Goal: Task Accomplishment & Management: Use online tool/utility

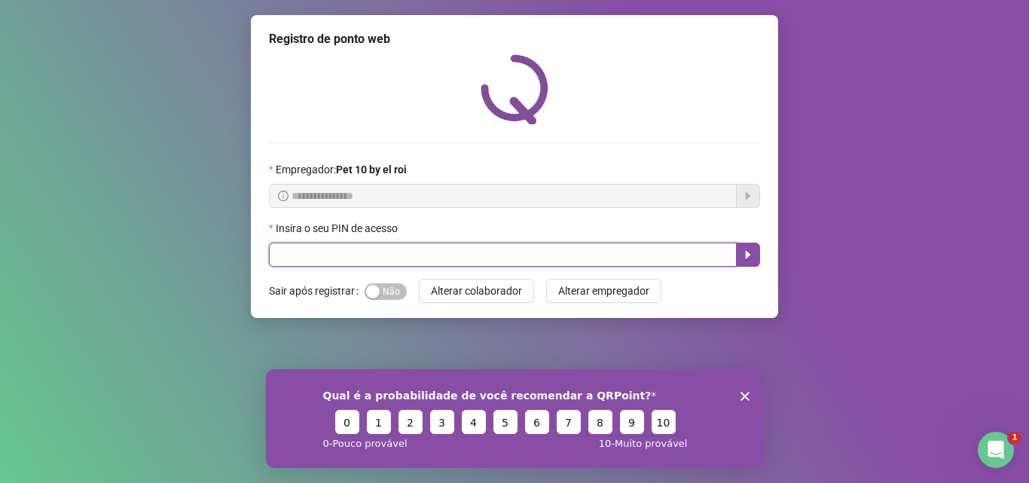
click at [444, 254] on input "text" at bounding box center [503, 254] width 468 height 24
type input "*****"
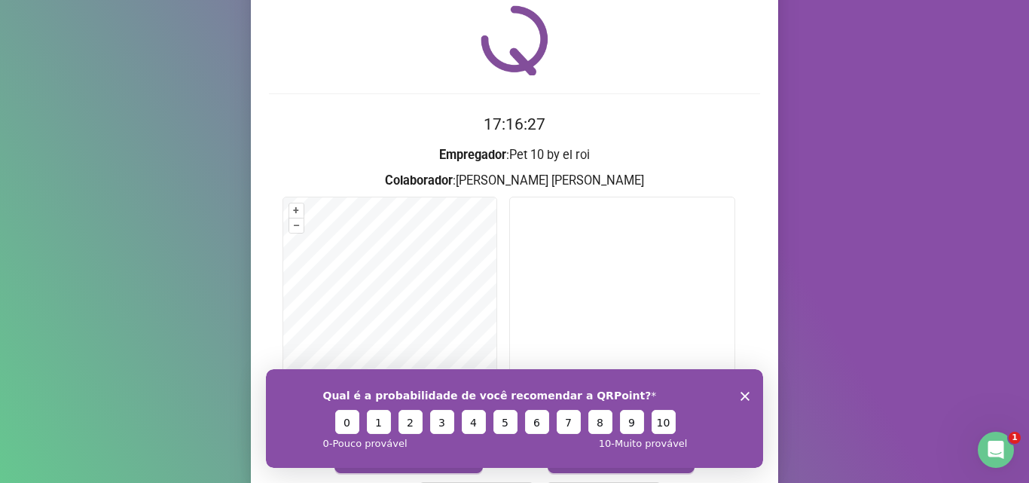
scroll to position [75, 0]
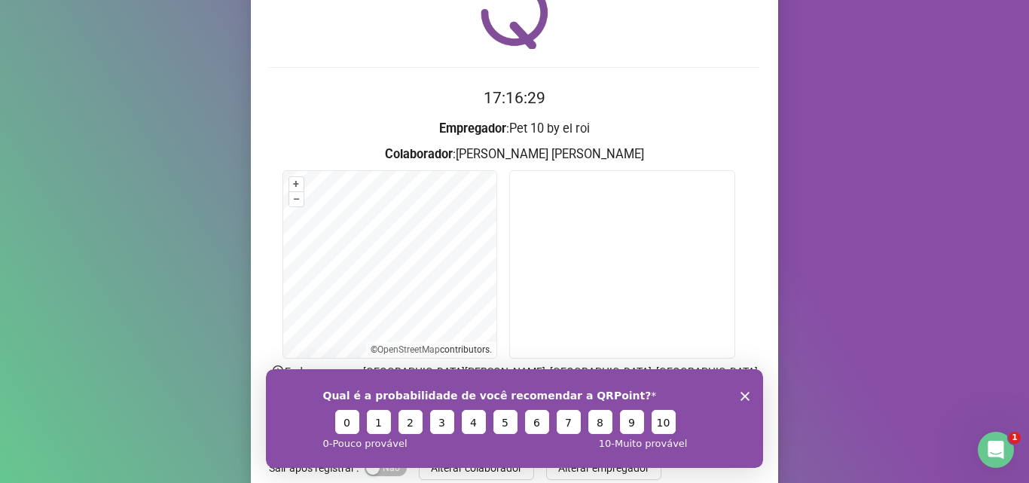
click at [740, 394] on icon "Encerrar pesquisa" at bounding box center [744, 395] width 9 height 9
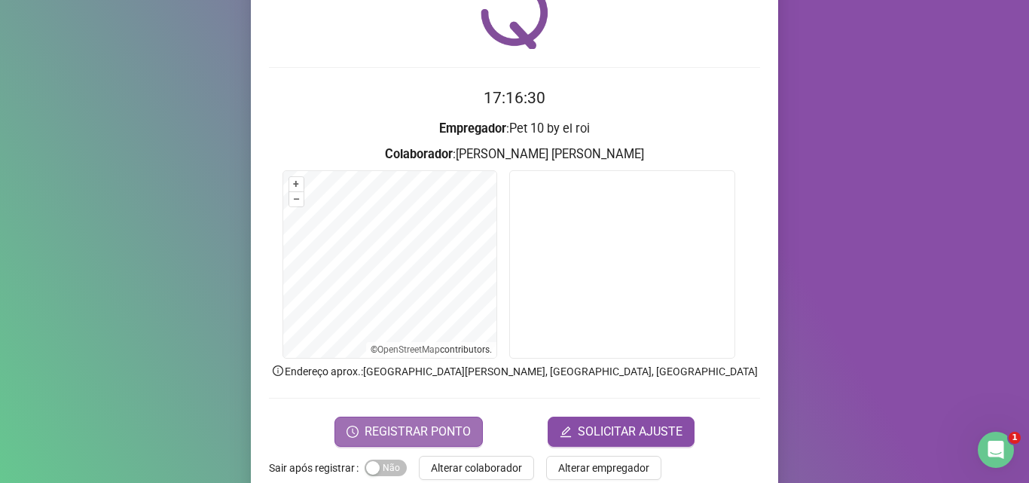
click at [458, 422] on span "REGISTRAR PONTO" at bounding box center [417, 431] width 106 height 18
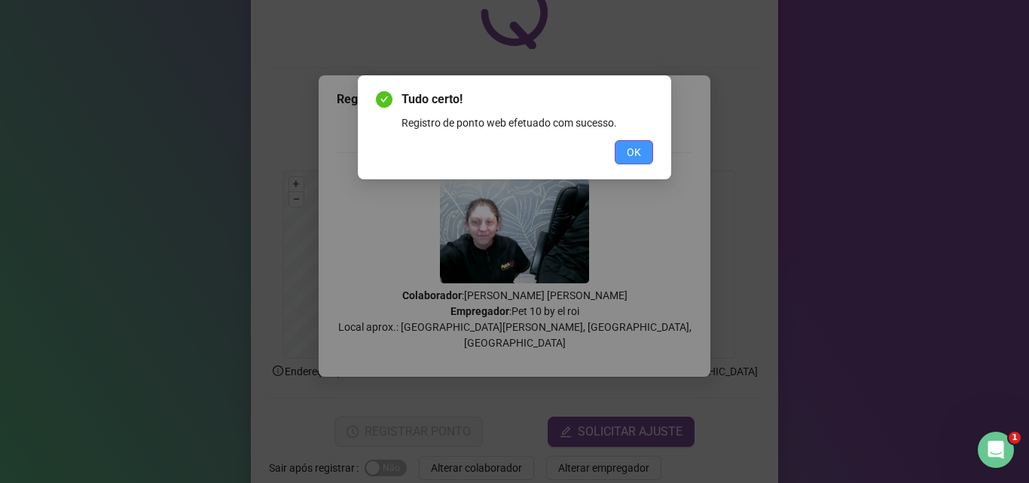
click at [617, 157] on button "OK" at bounding box center [633, 152] width 38 height 24
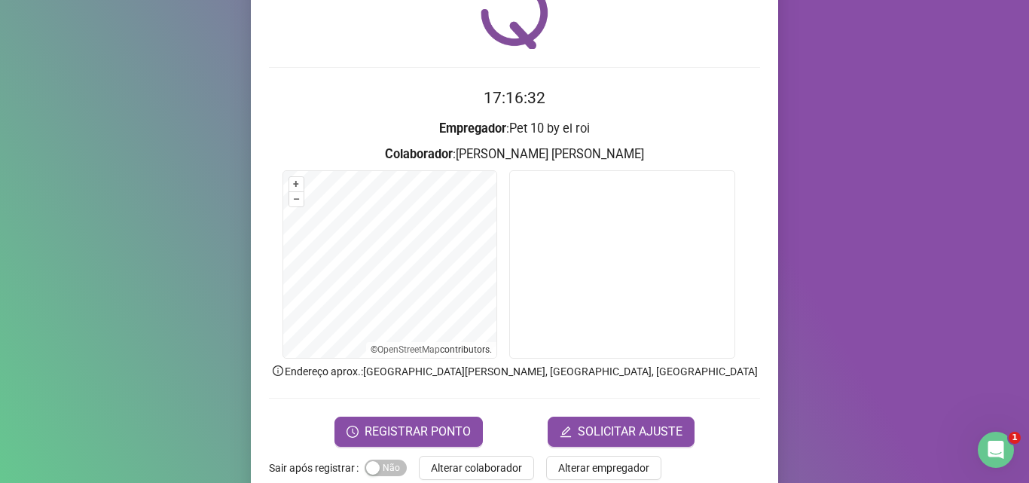
drag, startPoint x: 487, startPoint y: 472, endPoint x: 469, endPoint y: 471, distance: 18.1
click at [479, 471] on span "Alterar colaborador" at bounding box center [476, 467] width 91 height 17
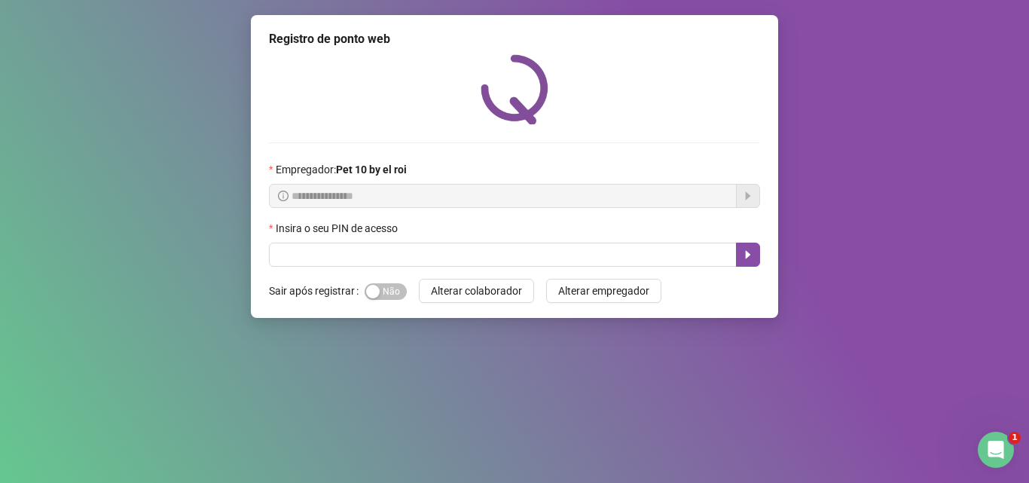
scroll to position [0, 0]
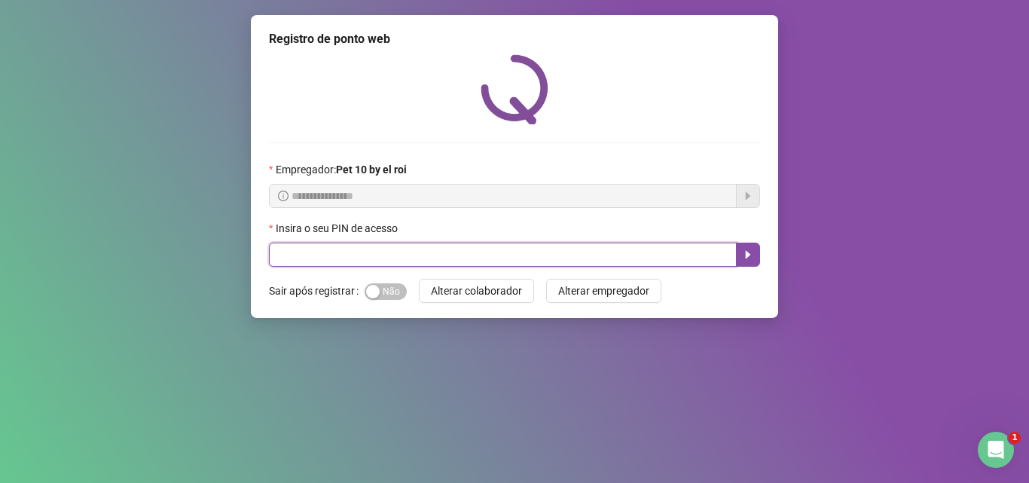
click at [377, 257] on input "text" at bounding box center [503, 254] width 468 height 24
type input "*****"
click at [745, 257] on icon "caret-right" at bounding box center [747, 255] width 5 height 8
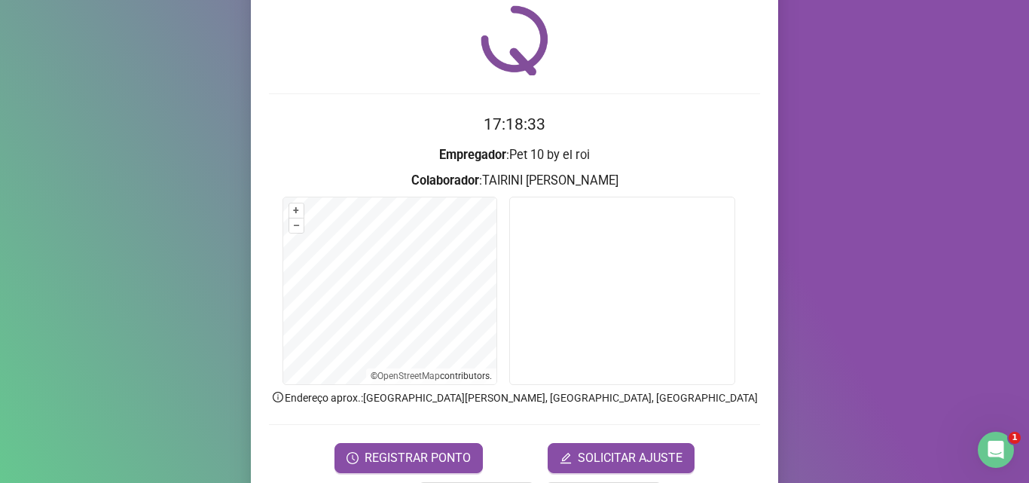
scroll to position [75, 0]
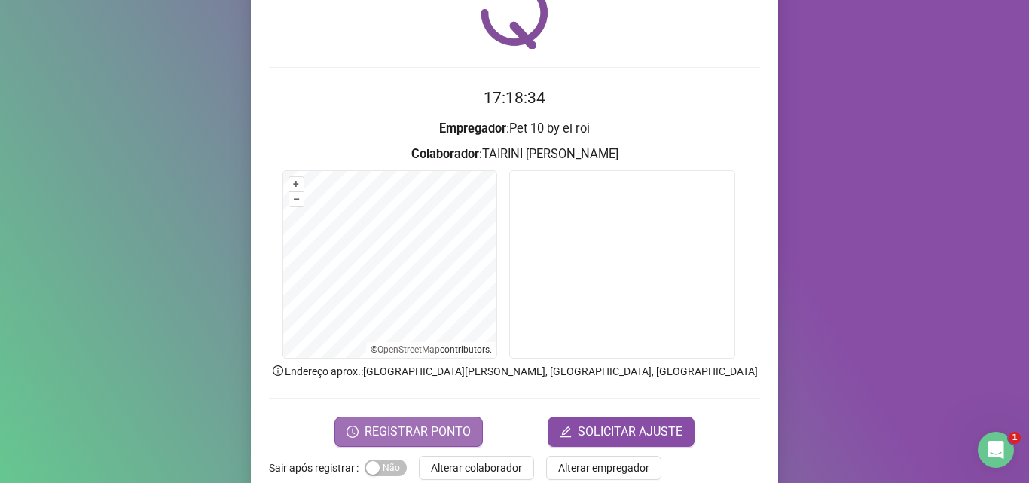
click at [436, 430] on span "REGISTRAR PONTO" at bounding box center [417, 431] width 106 height 18
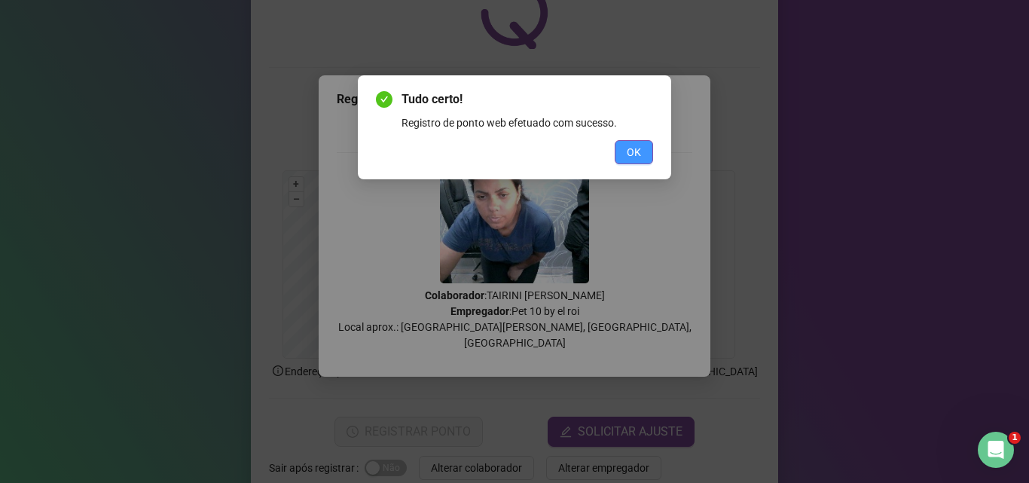
click at [642, 141] on button "OK" at bounding box center [633, 152] width 38 height 24
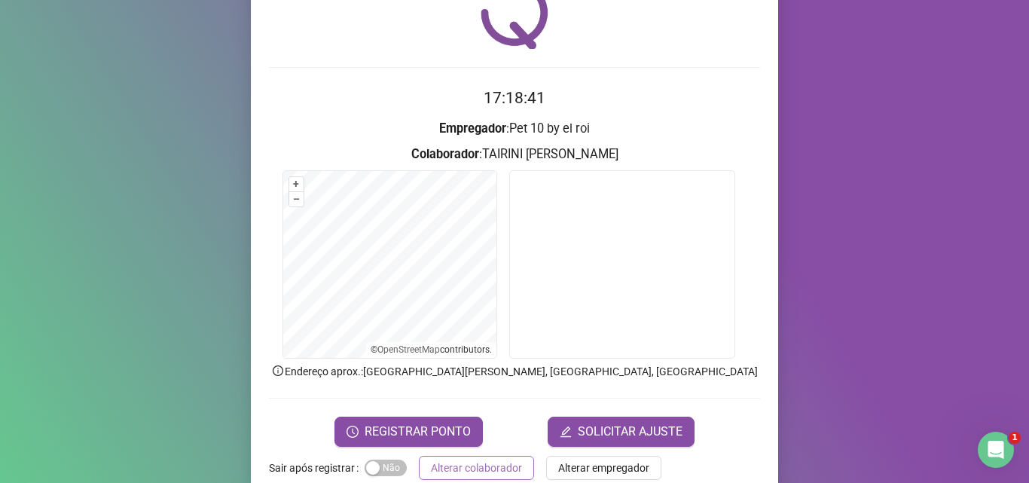
click at [476, 462] on span "Alterar colaborador" at bounding box center [476, 467] width 91 height 17
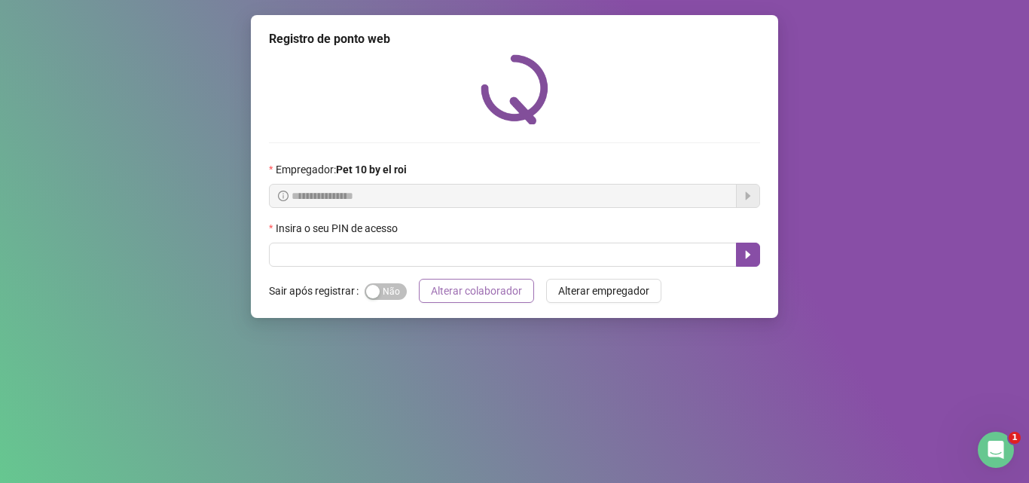
scroll to position [0, 0]
